Goal: Connect with others: Connect with others

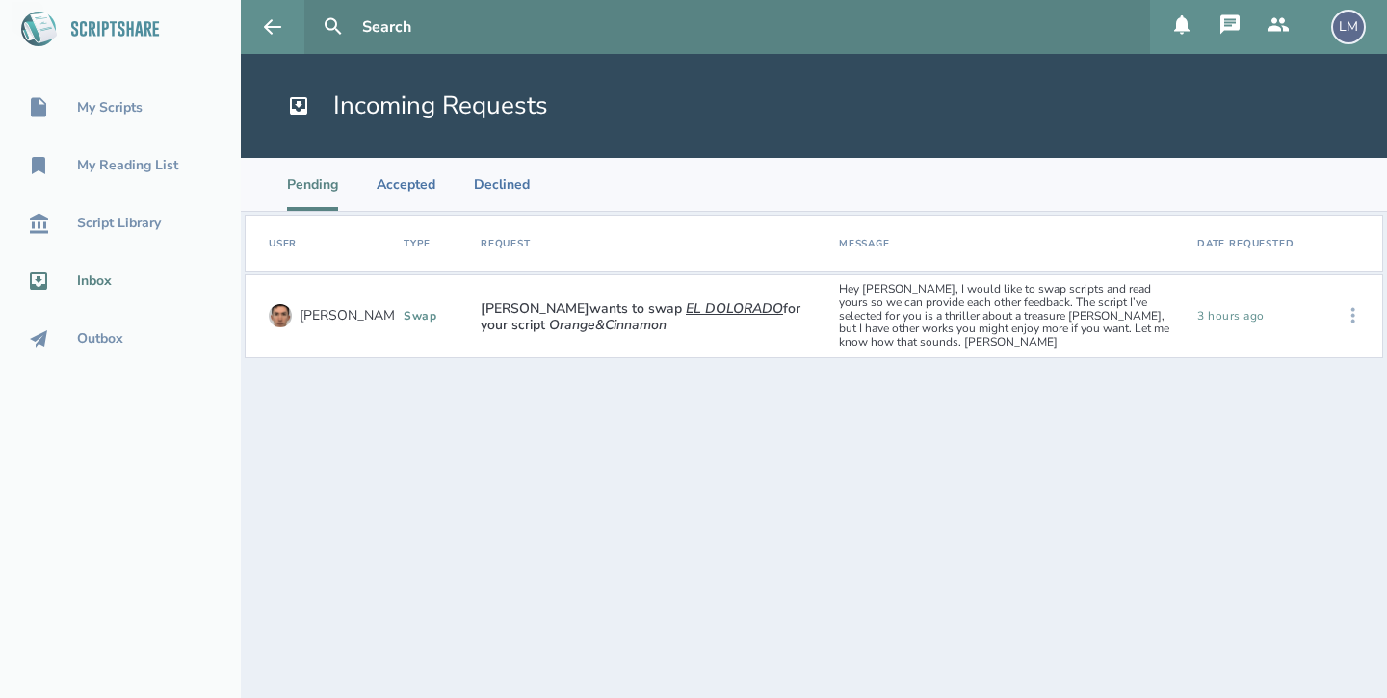
click at [1356, 304] on icon at bounding box center [1352, 315] width 23 height 23
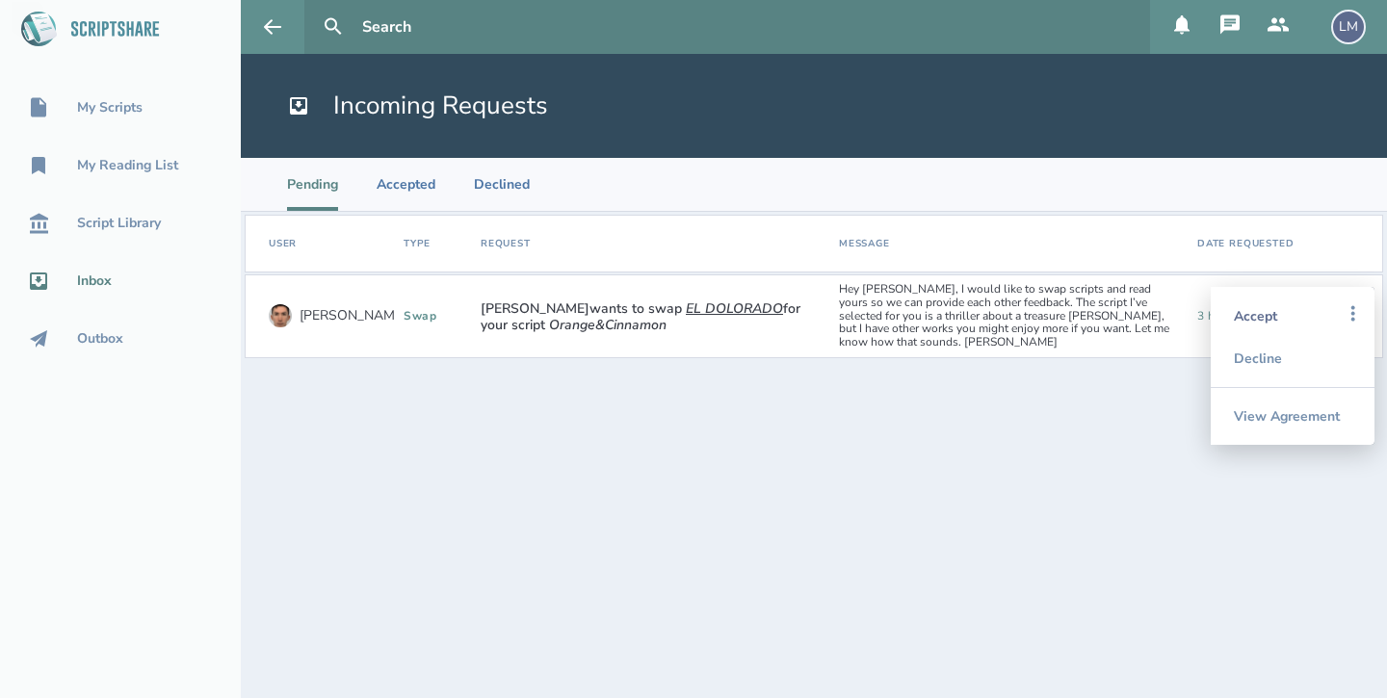
click at [1284, 302] on div "Accept" at bounding box center [1292, 316] width 117 height 42
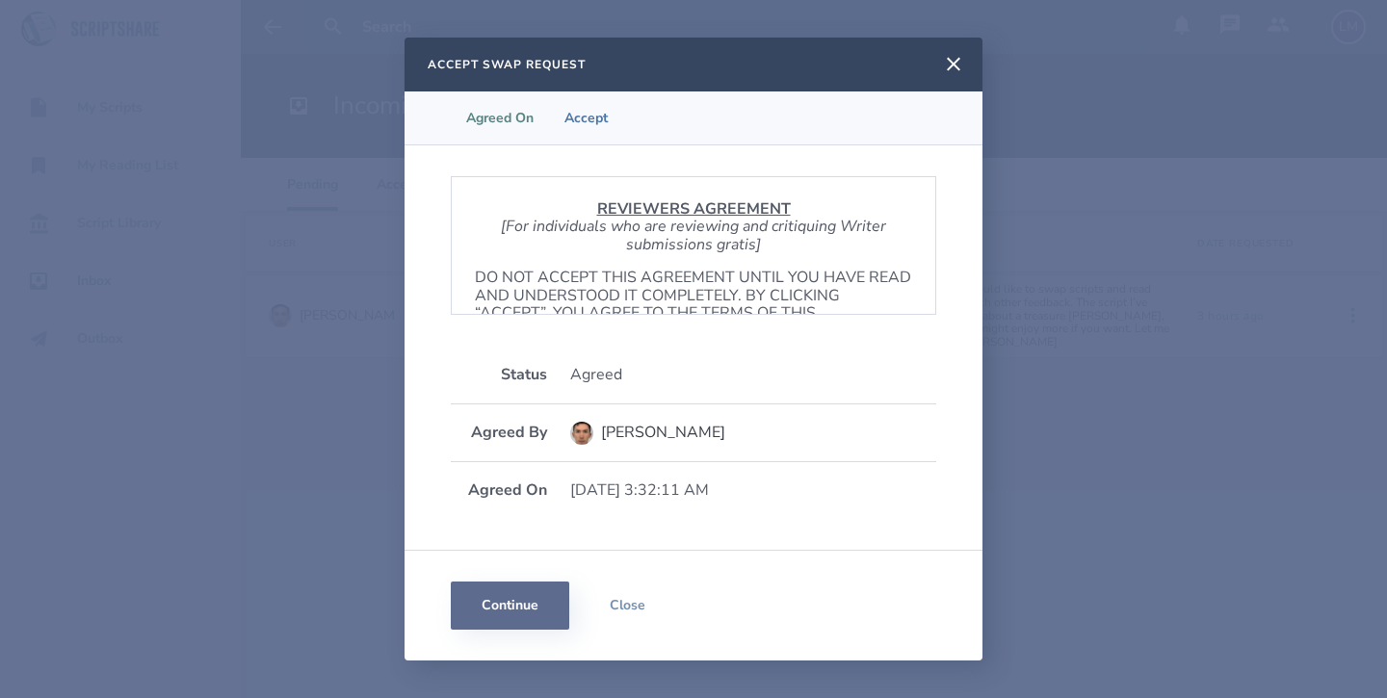
click at [507, 608] on button "Continue" at bounding box center [510, 606] width 118 height 48
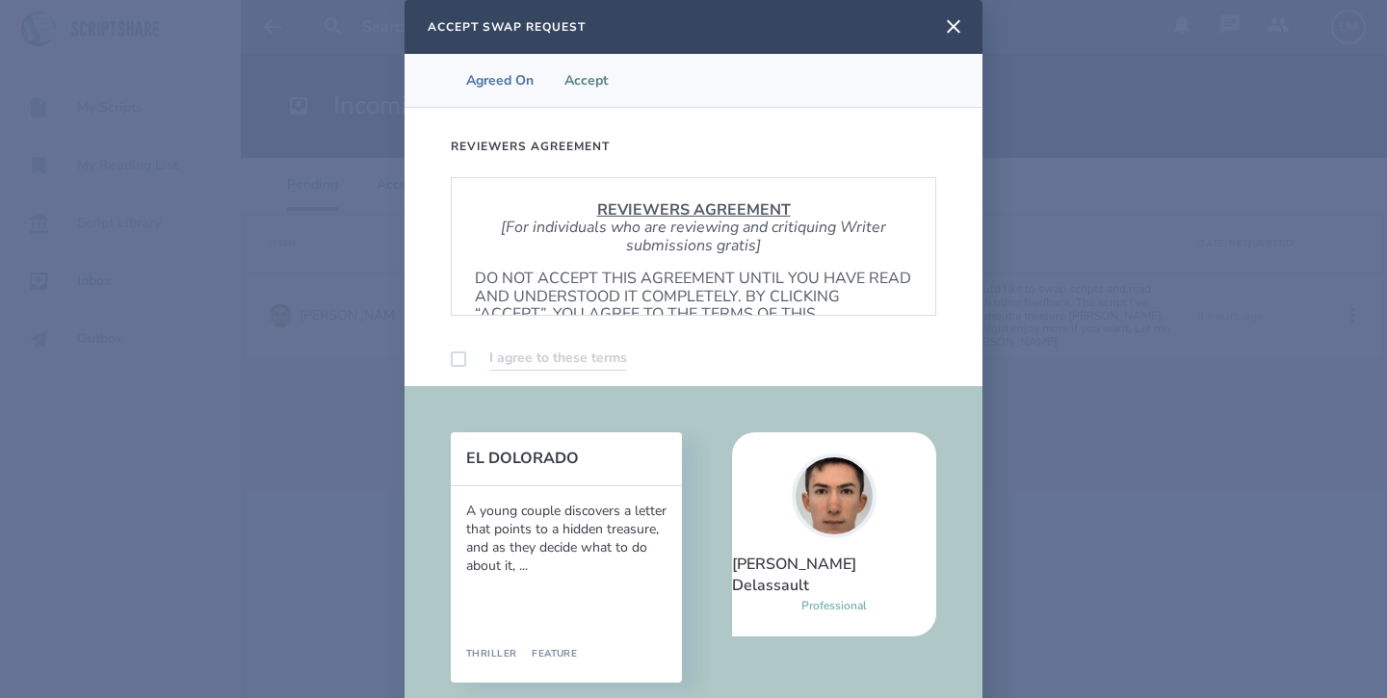
click at [456, 353] on label at bounding box center [458, 358] width 15 height 15
click at [544, 273] on p "DO NOT ACCEPT THIS AGREEMENT UNTIL YOU HAVE READ AND UNDERSTOOD IT COMPLETELY. …" at bounding box center [693, 305] width 437 height 71
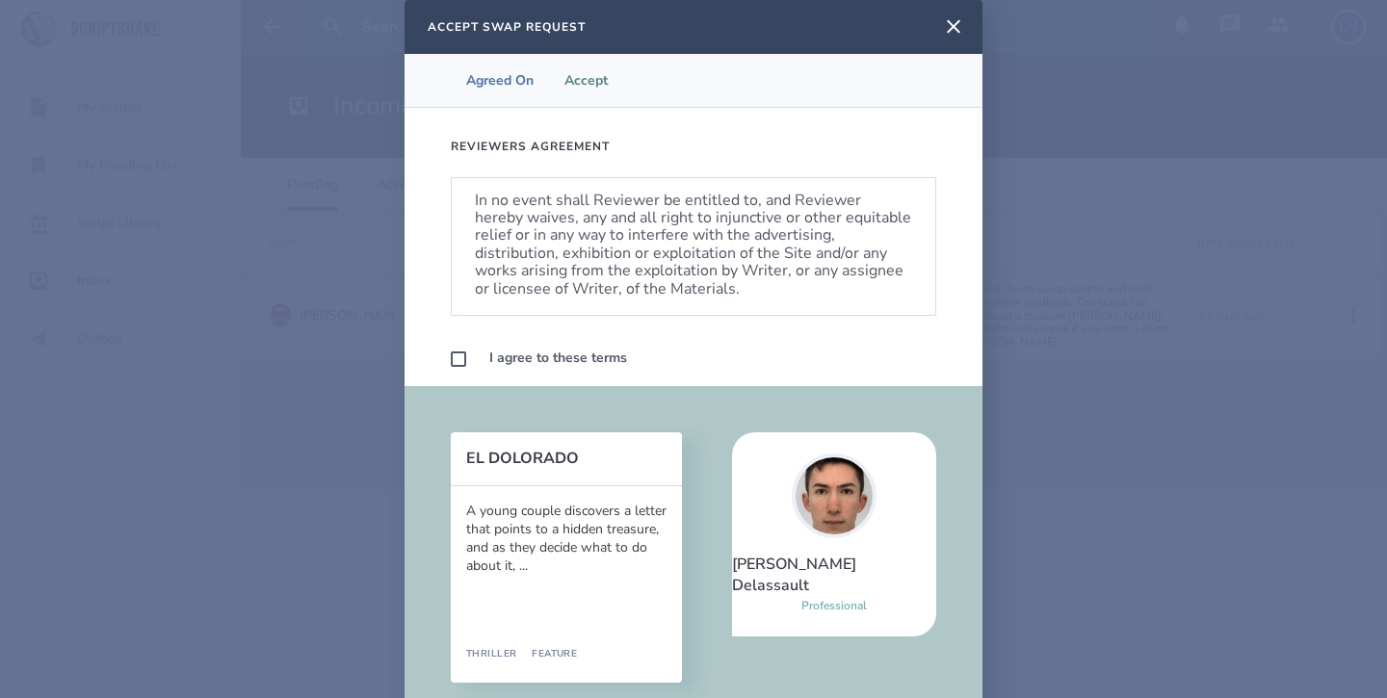
scroll to position [1142, 0]
click at [457, 364] on label at bounding box center [458, 358] width 15 height 15
checkbox input "true"
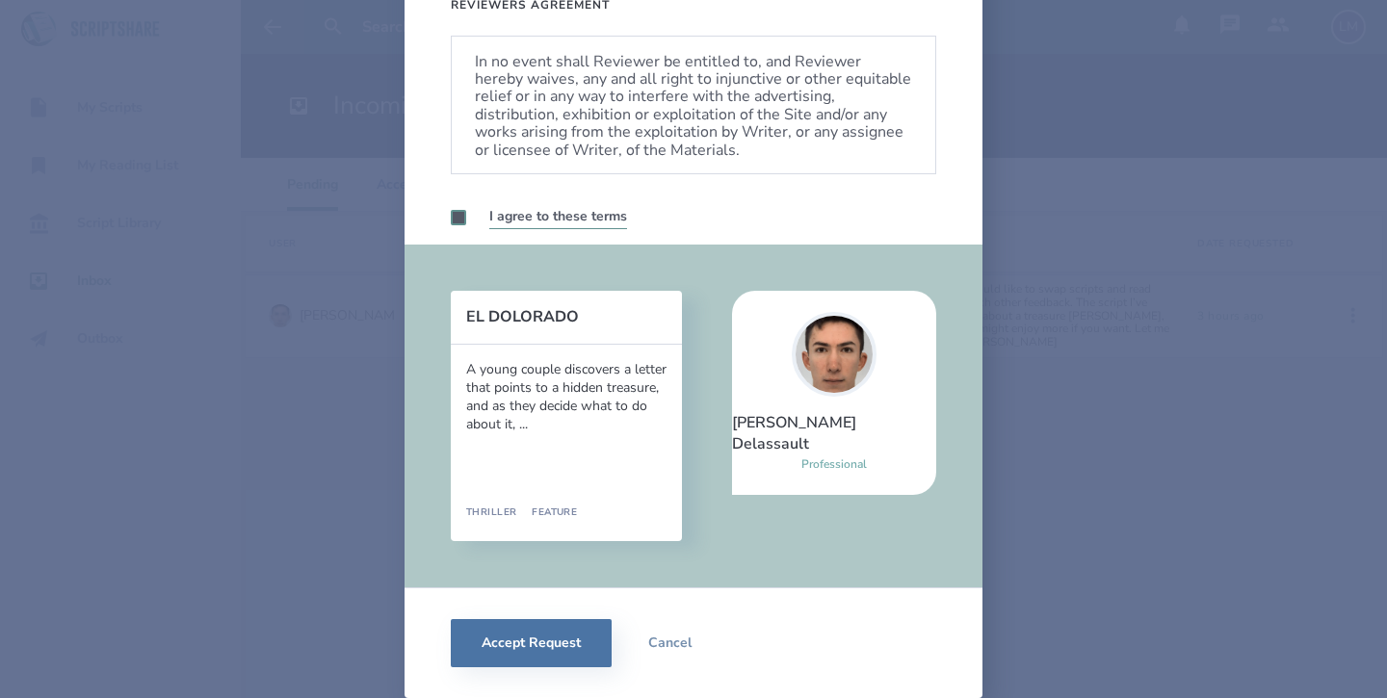
scroll to position [142, 0]
click at [538, 637] on button "Accept Request" at bounding box center [531, 643] width 161 height 48
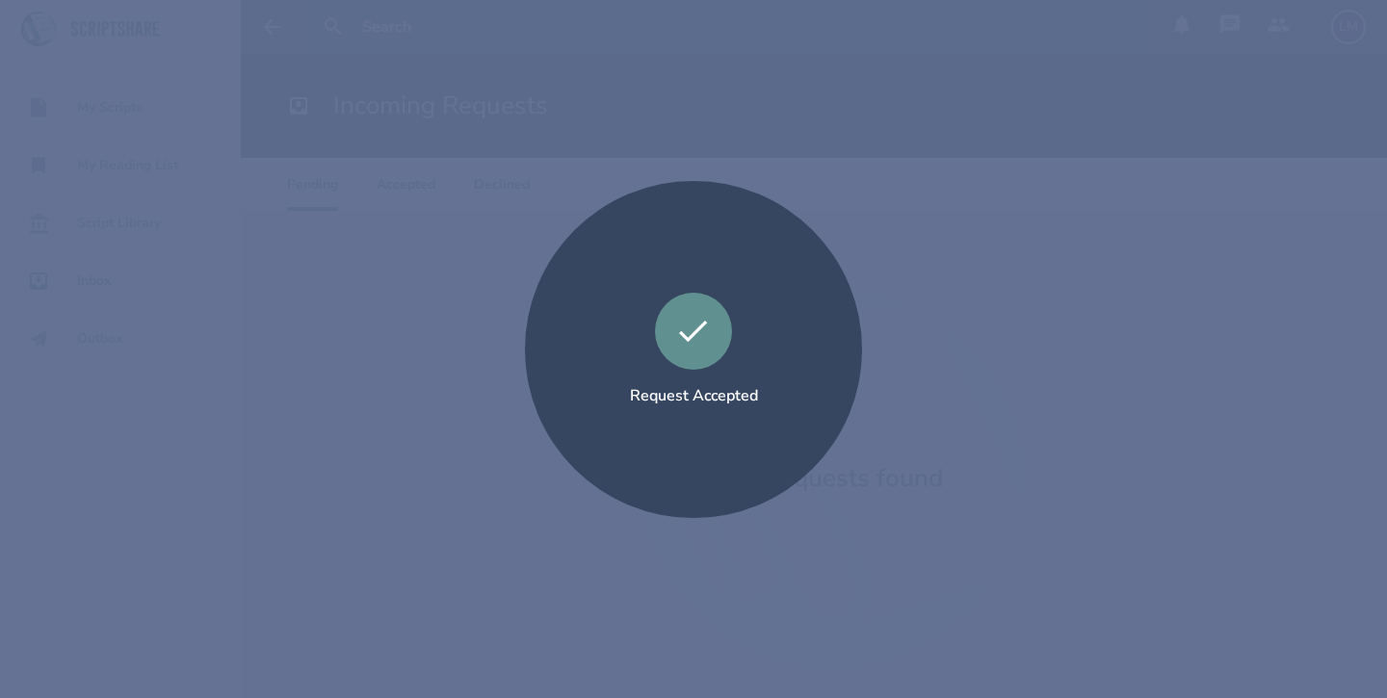
scroll to position [0, 0]
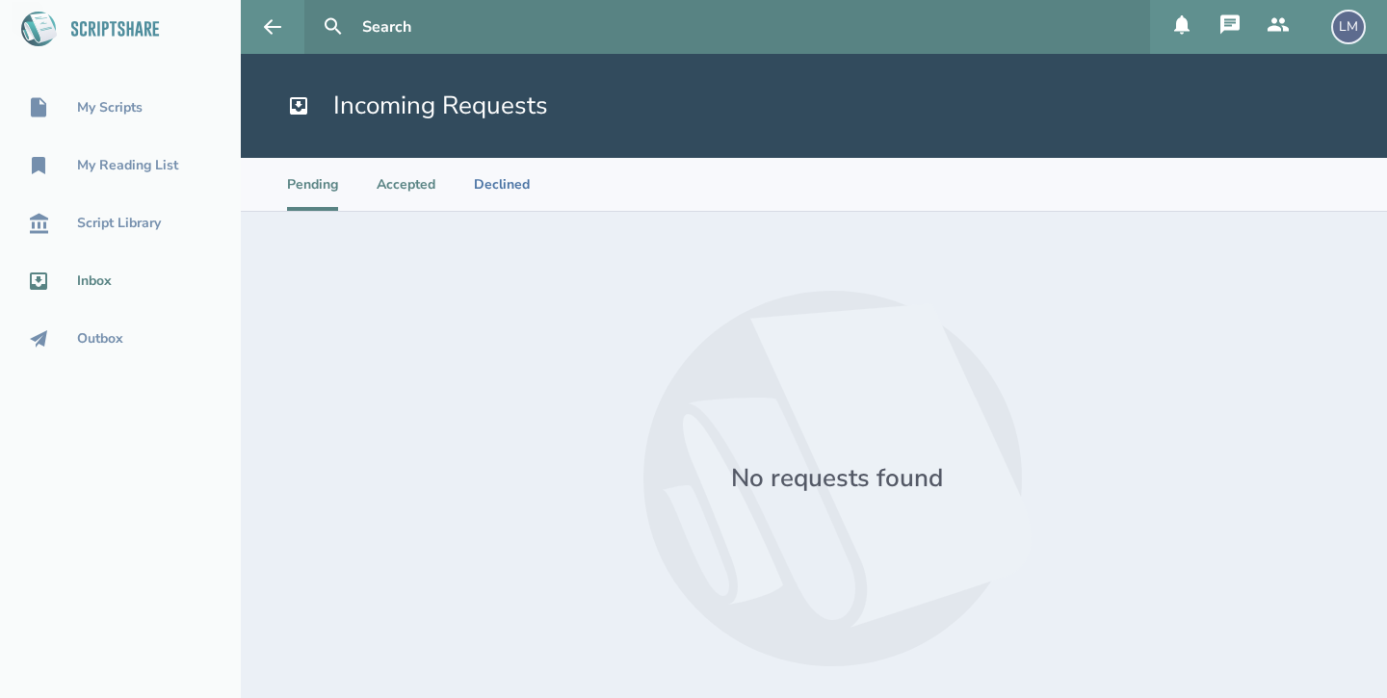
click at [397, 191] on li "Accepted" at bounding box center [406, 184] width 59 height 53
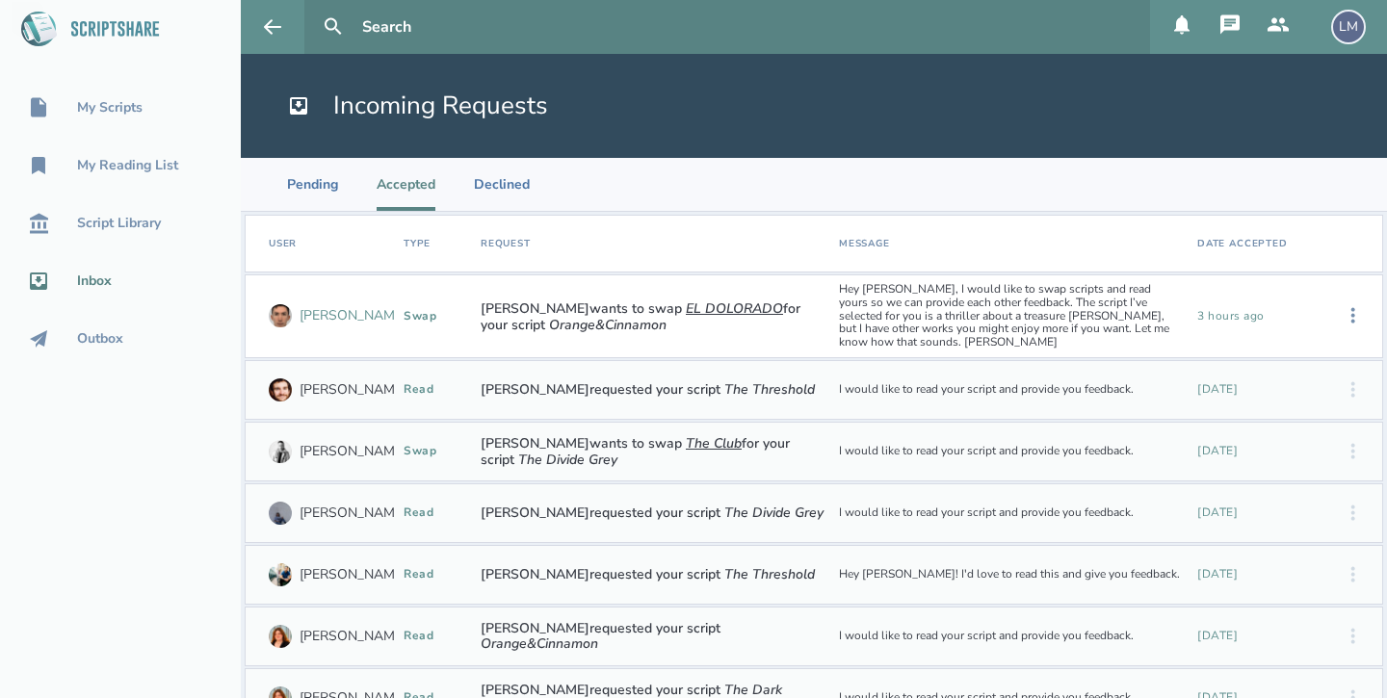
click at [323, 310] on div "[PERSON_NAME]" at bounding box center [352, 315] width 107 height 15
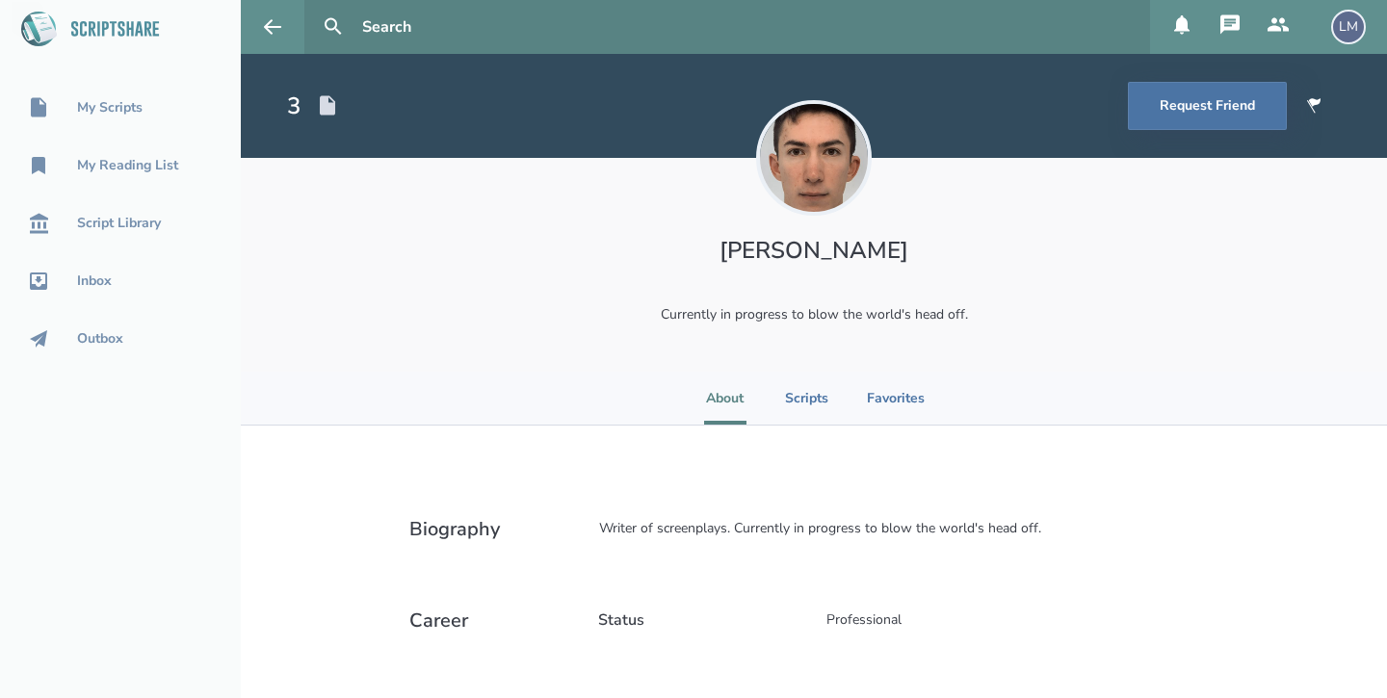
click at [1111, 480] on div "Biography Writer of screenplays. Currently in progress to blow the world's head…" at bounding box center [813, 596] width 963 height 340
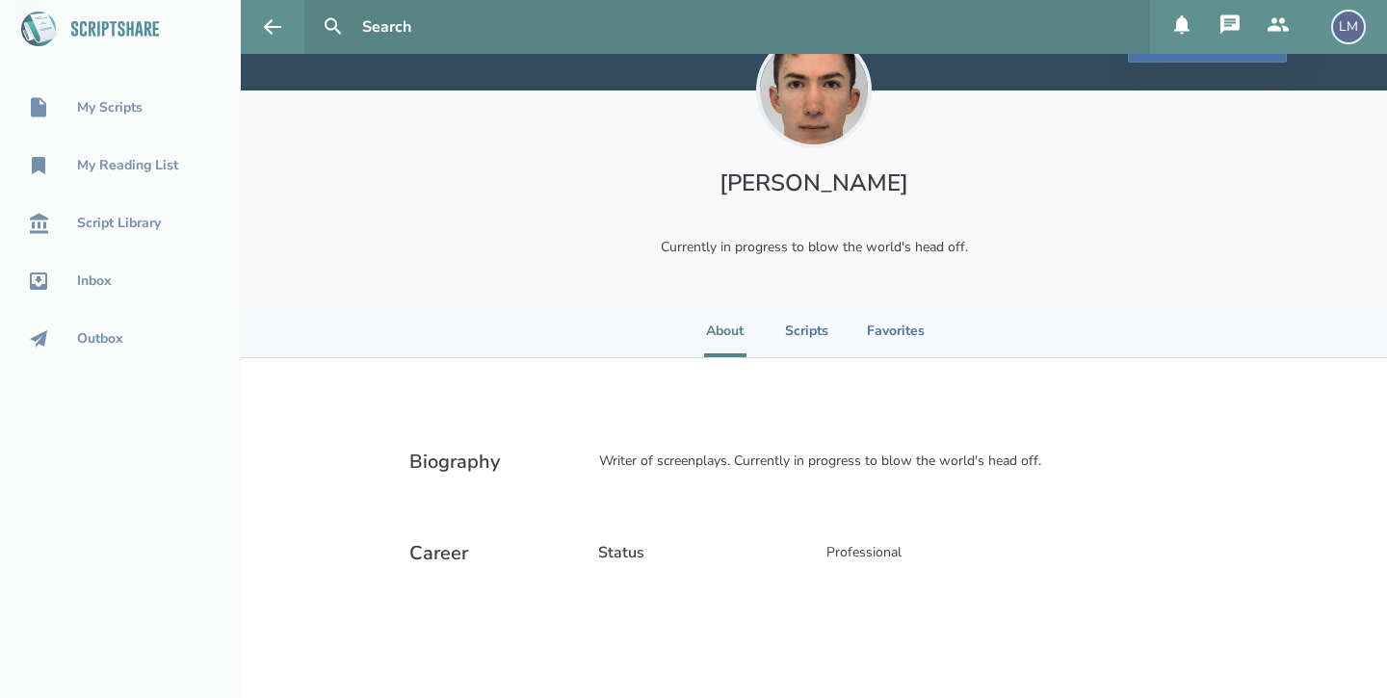
scroll to position [67, 0]
click at [807, 329] on li "Scripts" at bounding box center [806, 330] width 43 height 53
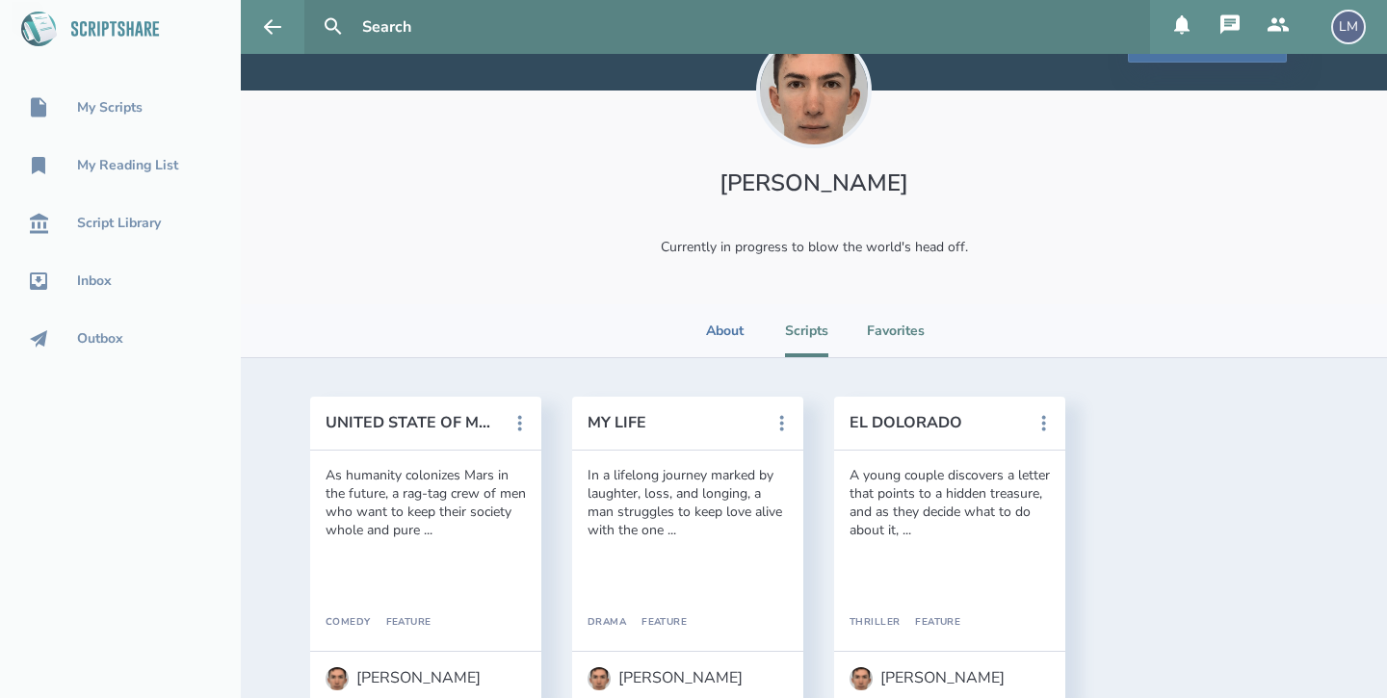
click at [888, 327] on li "Favorites" at bounding box center [896, 330] width 58 height 53
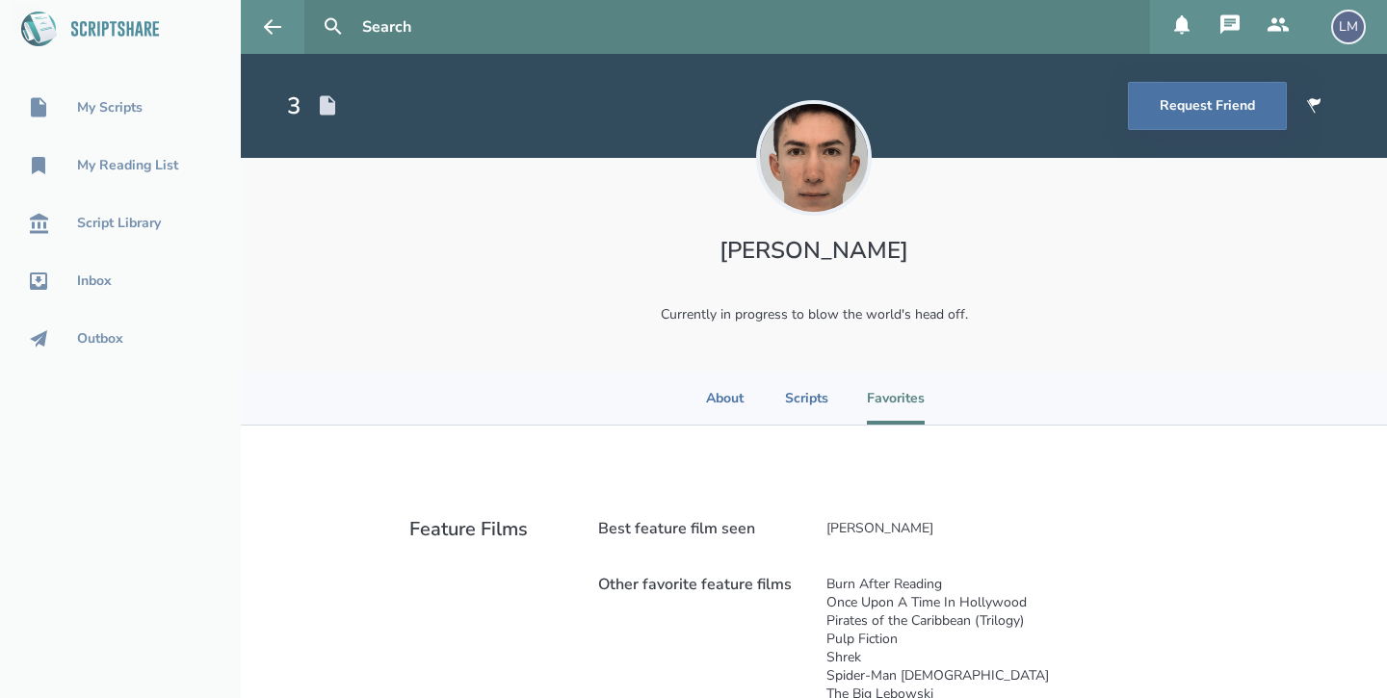
scroll to position [0, 0]
